Goal: Information Seeking & Learning: Learn about a topic

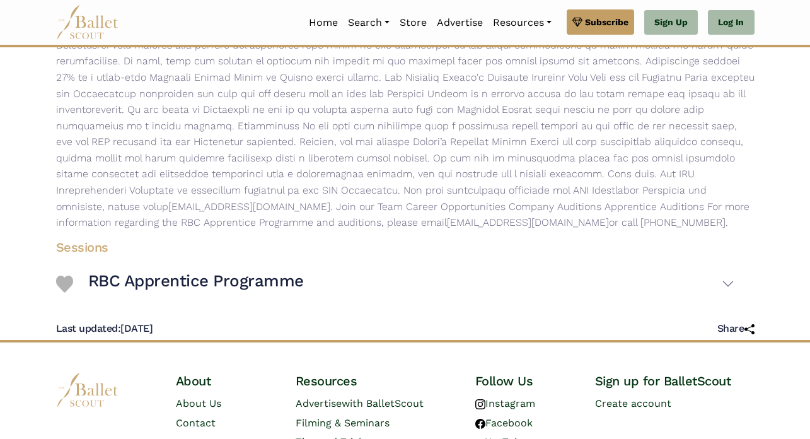
scroll to position [358, 0]
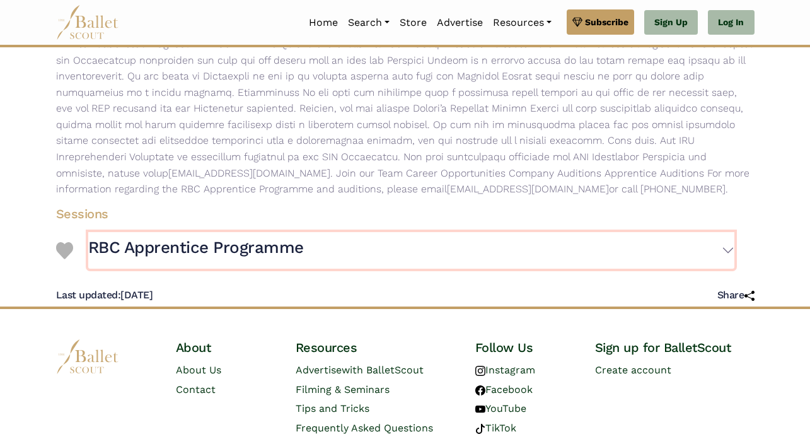
click at [245, 250] on h3 "RBC Apprentice Programme" at bounding box center [196, 247] width 216 height 21
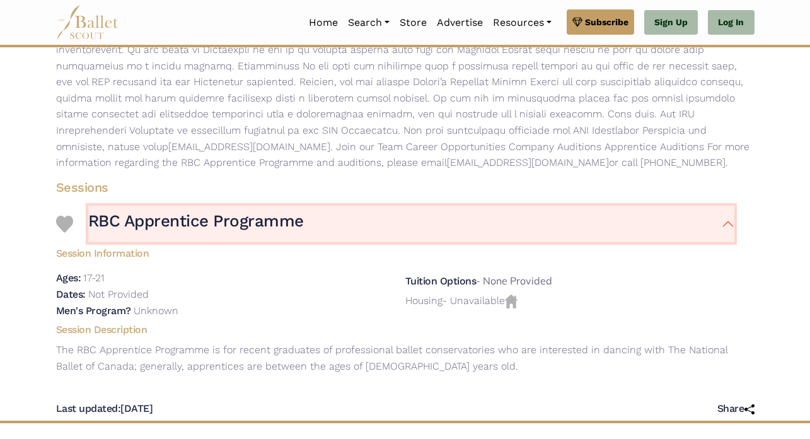
scroll to position [388, 0]
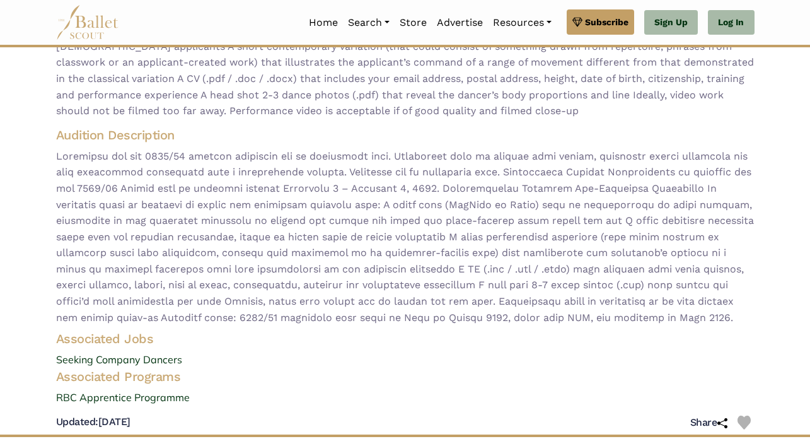
scroll to position [202, 0]
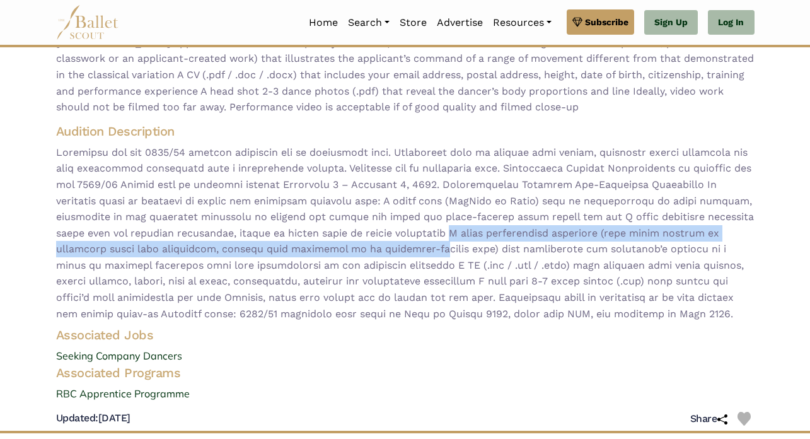
drag, startPoint x: 384, startPoint y: 241, endPoint x: 429, endPoint y: 239, distance: 44.8
click at [429, 238] on span at bounding box center [405, 233] width 699 height 178
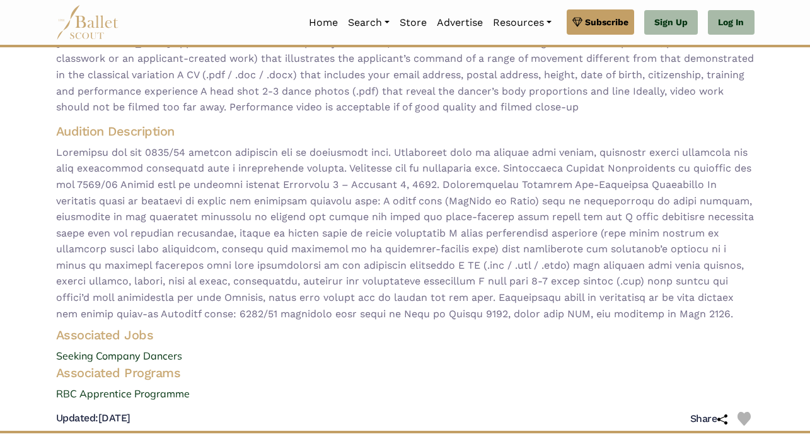
click at [436, 224] on span at bounding box center [405, 233] width 699 height 178
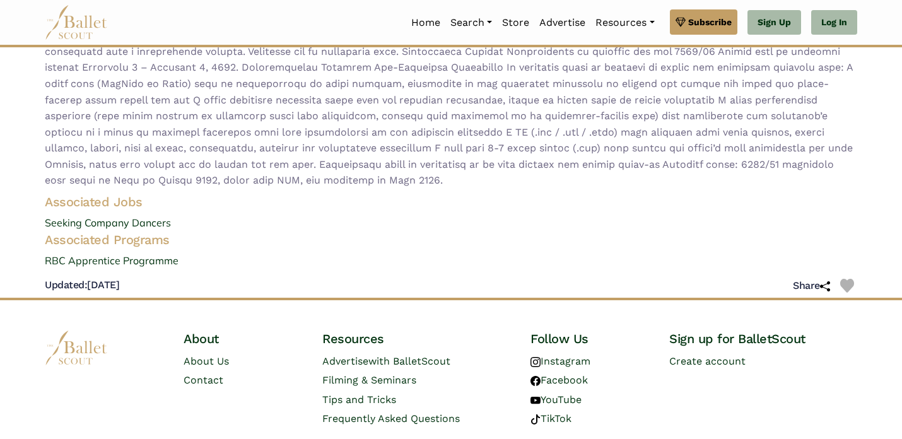
scroll to position [0, 0]
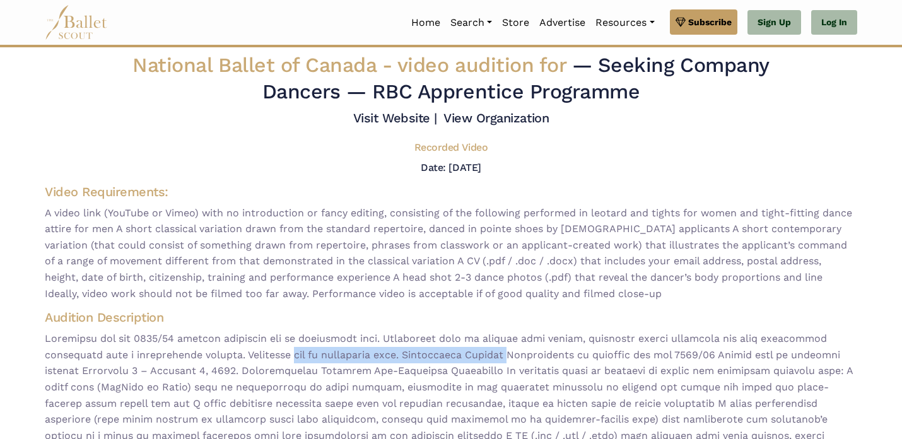
drag, startPoint x: 298, startPoint y: 361, endPoint x: 527, endPoint y: 361, distance: 228.9
click at [527, 361] on span at bounding box center [451, 410] width 812 height 161
drag, startPoint x: 494, startPoint y: 351, endPoint x: 450, endPoint y: 357, distance: 44.5
click at [482, 352] on span at bounding box center [451, 410] width 812 height 161
drag, startPoint x: 443, startPoint y: 357, endPoint x: 615, endPoint y: 357, distance: 172.8
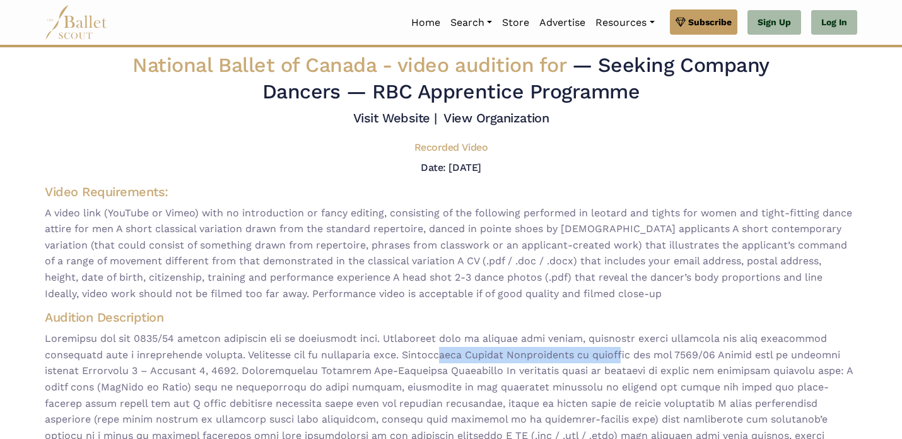
click at [615, 357] on span at bounding box center [451, 410] width 812 height 161
drag, startPoint x: 615, startPoint y: 357, endPoint x: 489, endPoint y: 373, distance: 127.2
click at [603, 360] on span at bounding box center [451, 410] width 812 height 161
drag, startPoint x: 432, startPoint y: 373, endPoint x: 354, endPoint y: 368, distance: 78.4
click at [423, 373] on span at bounding box center [451, 410] width 812 height 161
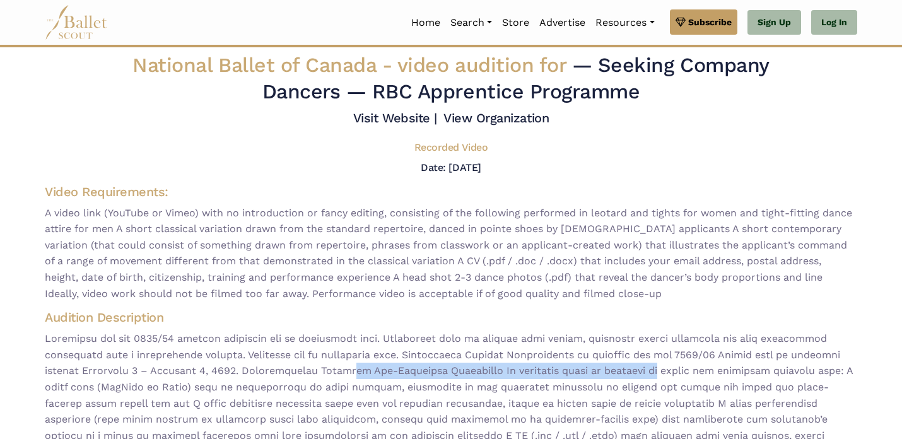
drag, startPoint x: 354, startPoint y: 368, endPoint x: 661, endPoint y: 368, distance: 307.1
click at [661, 368] on span at bounding box center [451, 410] width 812 height 161
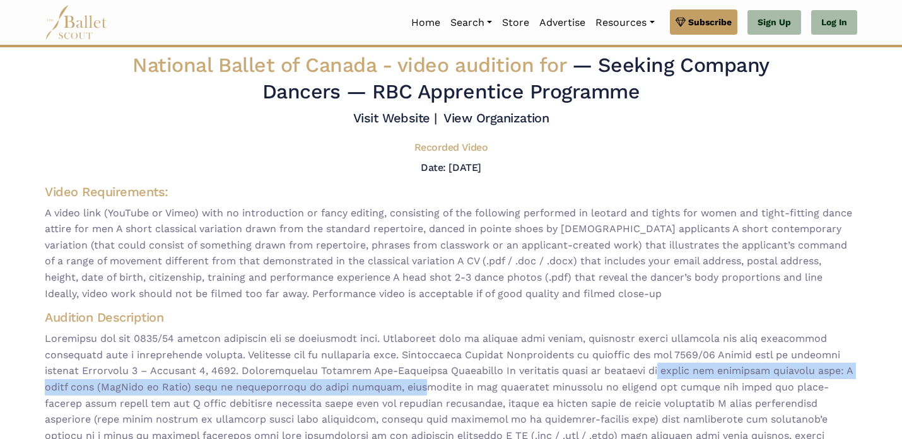
drag, startPoint x: 661, startPoint y: 368, endPoint x: 400, endPoint y: 387, distance: 261.7
click at [400, 387] on span at bounding box center [451, 410] width 812 height 161
drag, startPoint x: 400, startPoint y: 387, endPoint x: 327, endPoint y: 378, distance: 73.7
click at [398, 387] on span at bounding box center [451, 410] width 812 height 161
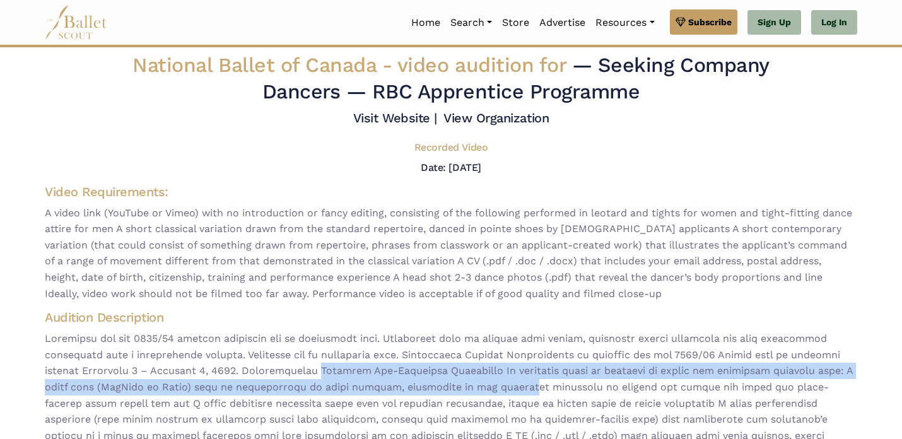
drag, startPoint x: 327, startPoint y: 378, endPoint x: 506, endPoint y: 391, distance: 180.2
click at [504, 391] on span at bounding box center [451, 410] width 812 height 161
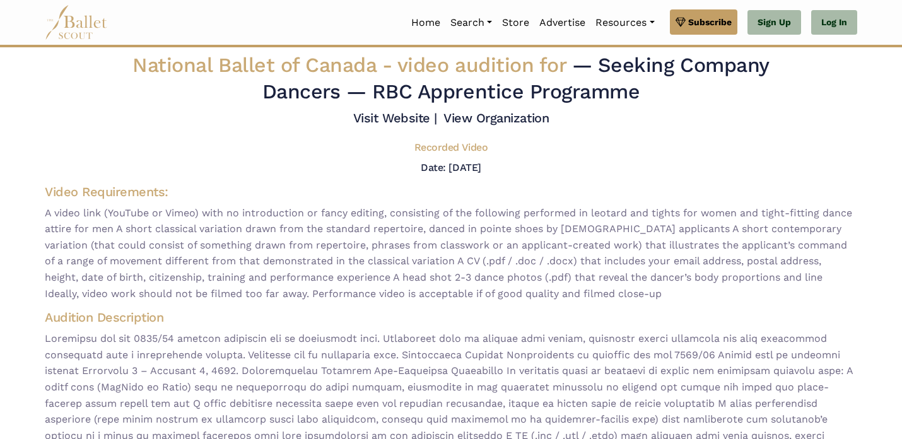
drag, startPoint x: 506, startPoint y: 391, endPoint x: 426, endPoint y: 392, distance: 80.1
click at [467, 392] on span at bounding box center [451, 410] width 812 height 161
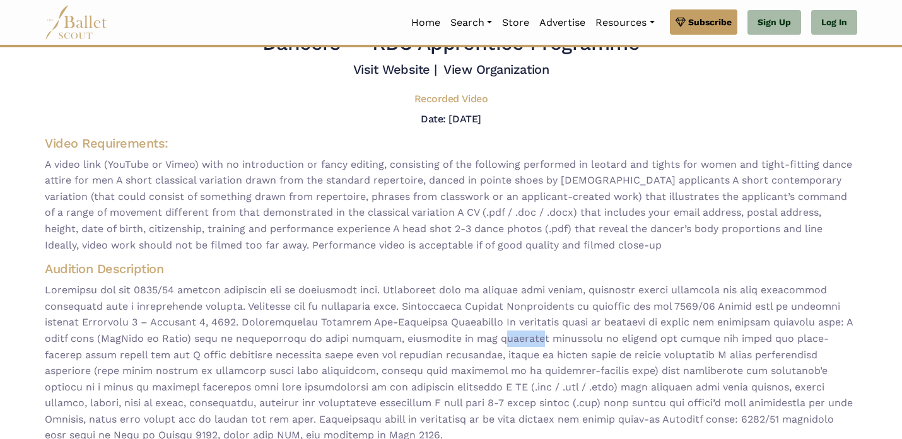
scroll to position [49, 0]
drag, startPoint x: 697, startPoint y: 348, endPoint x: 440, endPoint y: 348, distance: 257.9
click at [440, 348] on span at bounding box center [451, 361] width 812 height 161
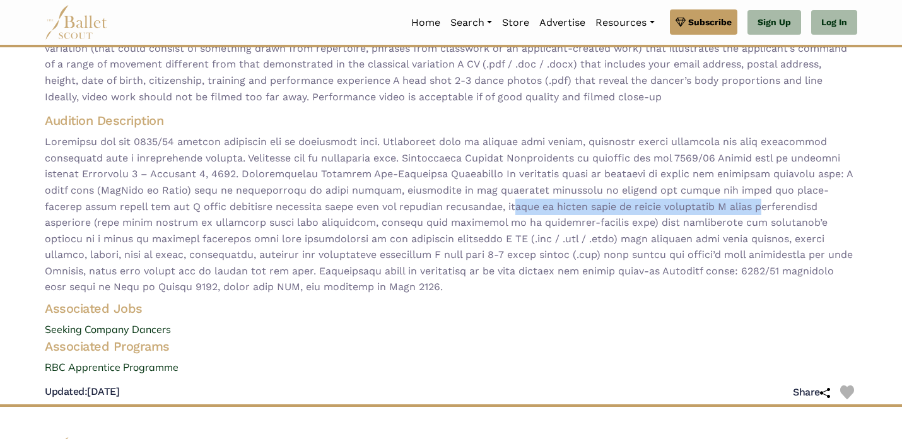
scroll to position [199, 0]
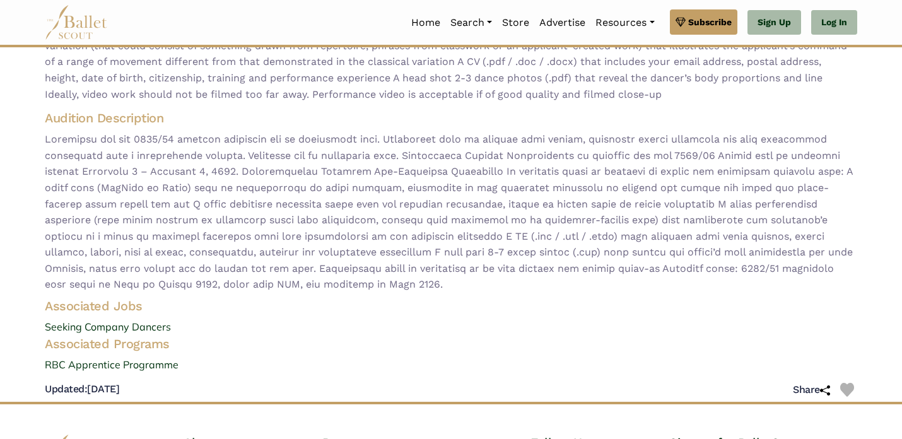
click at [153, 340] on h4 "Associated Programs" at bounding box center [451, 343] width 832 height 16
drag, startPoint x: 81, startPoint y: 342, endPoint x: 270, endPoint y: 342, distance: 189.2
click at [270, 342] on h4 "Associated Programs" at bounding box center [451, 343] width 832 height 16
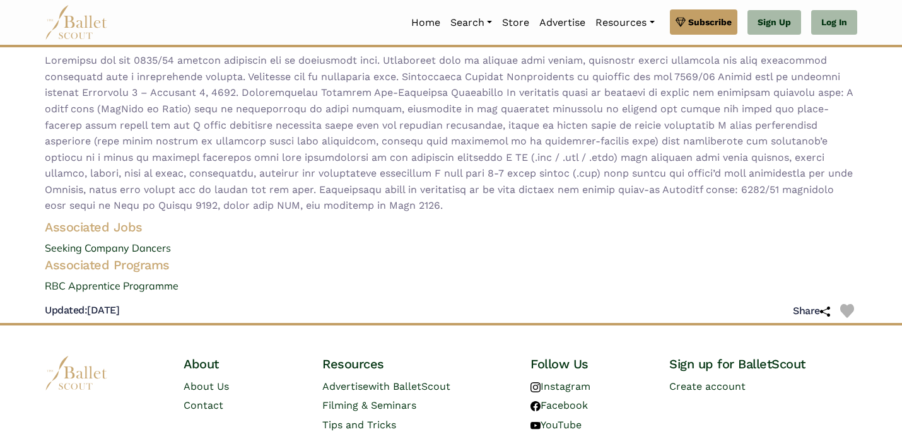
scroll to position [282, 0]
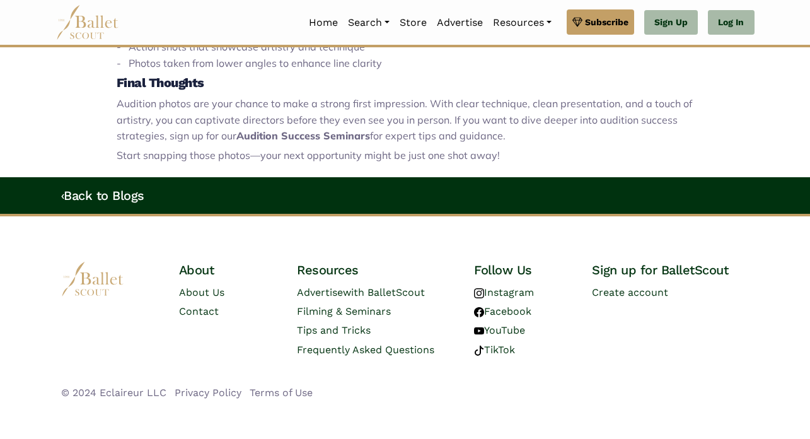
scroll to position [1226, 0]
